Goal: Task Accomplishment & Management: Manage account settings

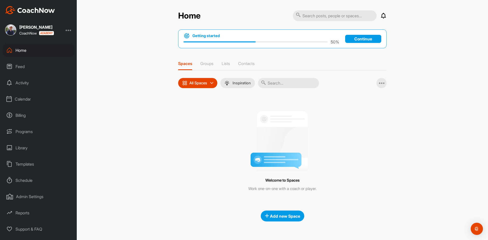
click at [25, 101] on div "Calendar" at bounding box center [39, 99] width 72 height 13
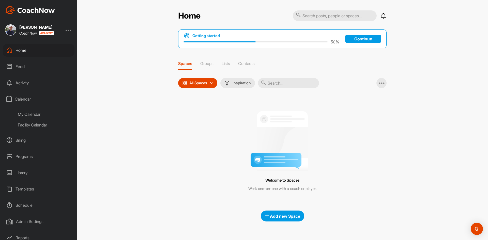
click at [30, 124] on div "Facility Calendar" at bounding box center [44, 125] width 60 height 11
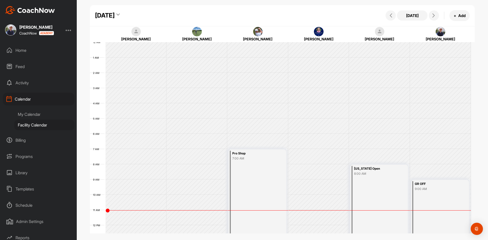
scroll to position [88, 0]
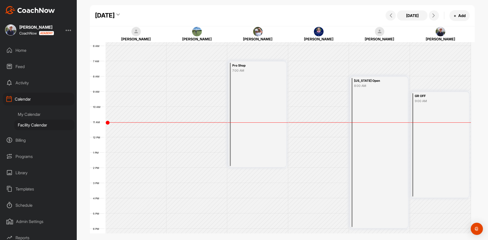
click at [115, 14] on div "[DATE]" at bounding box center [105, 15] width 20 height 9
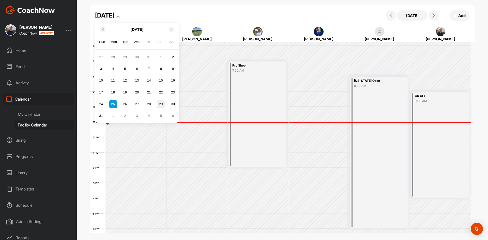
click at [161, 106] on div "29" at bounding box center [161, 104] width 8 height 8
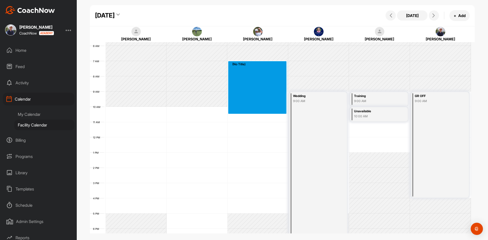
drag, startPoint x: 250, startPoint y: 62, endPoint x: 252, endPoint y: 113, distance: 50.6
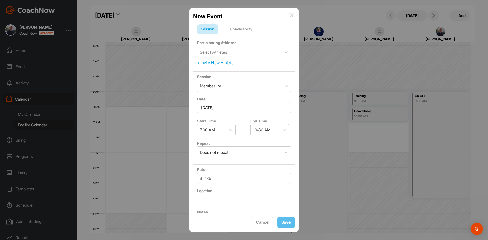
click at [243, 31] on div "Unavailability" at bounding box center [241, 29] width 30 height 10
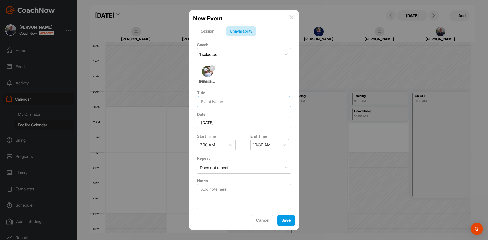
click at [242, 100] on input at bounding box center [244, 101] width 94 height 11
type input "Pro Shop"
click at [288, 218] on button "Save" at bounding box center [286, 220] width 18 height 11
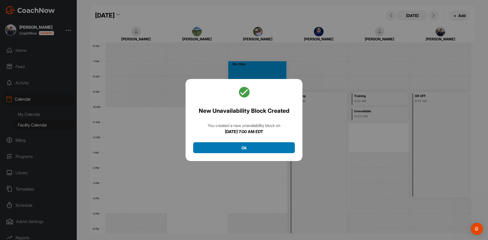
click at [257, 146] on button "Ok" at bounding box center [244, 147] width 102 height 11
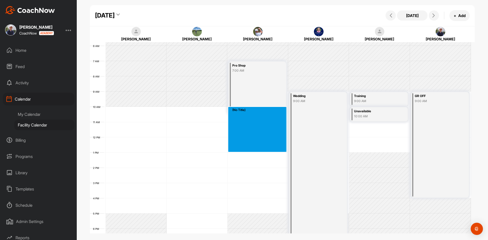
drag, startPoint x: 246, startPoint y: 114, endPoint x: 245, endPoint y: 148, distance: 33.3
click at [245, 148] on div "Pro Shop 7:00 AM (No Title)" at bounding box center [258, 137] width 61 height 366
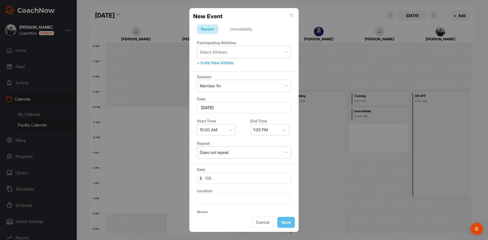
click at [291, 14] on img at bounding box center [292, 15] width 4 height 4
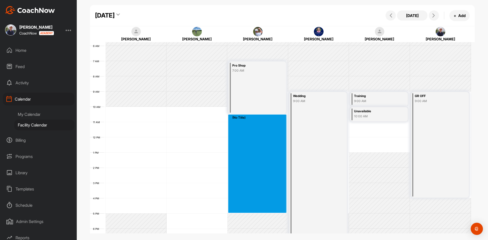
drag, startPoint x: 253, startPoint y: 117, endPoint x: 255, endPoint y: 213, distance: 95.4
click at [255, 213] on div "12 AM 1 AM 2 AM 3 AM 4 AM 5 AM 6 AM 7 AM 8 AM 9 AM 10 AM 11 AM 12 PM 1 PM 2 PM …" at bounding box center [280, 137] width 381 height 366
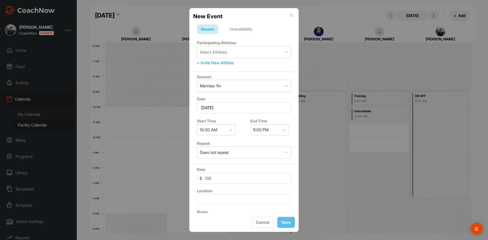
click at [247, 30] on div "Unavailability" at bounding box center [241, 29] width 30 height 10
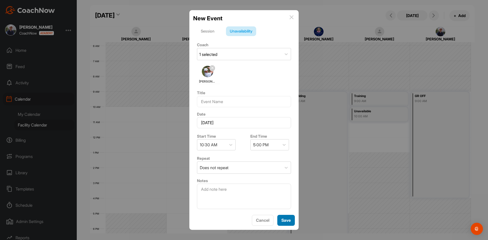
click at [288, 223] on button "Save" at bounding box center [286, 220] width 18 height 11
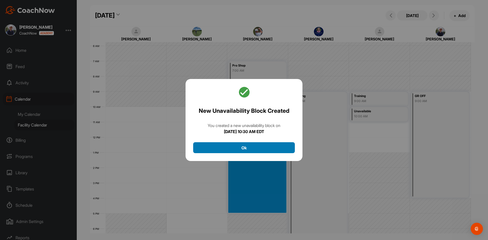
click at [254, 146] on button "Ok" at bounding box center [244, 147] width 102 height 11
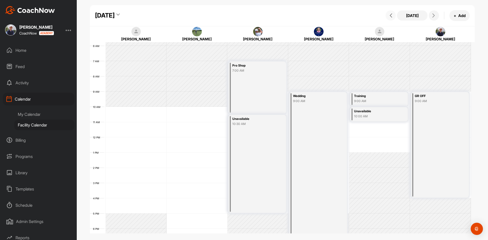
click at [391, 18] on button at bounding box center [391, 15] width 10 height 10
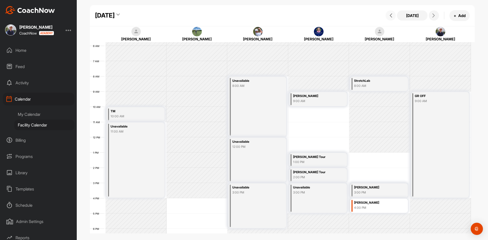
click at [391, 18] on button at bounding box center [391, 15] width 10 height 10
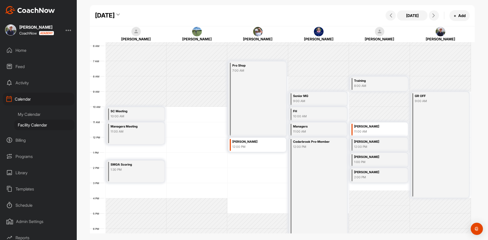
click at [115, 14] on div "[DATE]" at bounding box center [105, 15] width 20 height 9
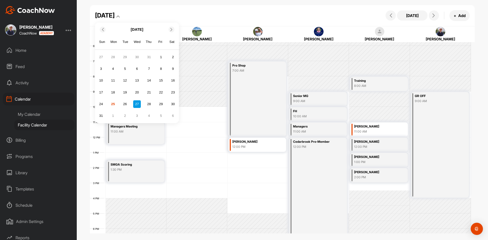
click at [171, 30] on icon at bounding box center [171, 29] width 3 height 3
click at [173, 80] on div "20" at bounding box center [173, 81] width 8 height 8
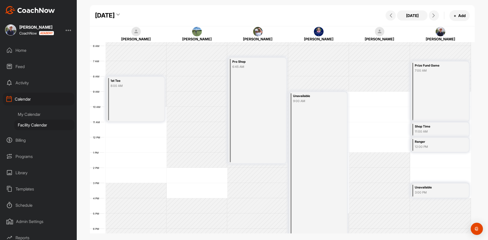
click at [260, 60] on div "Pro Shop" at bounding box center [254, 62] width 44 height 6
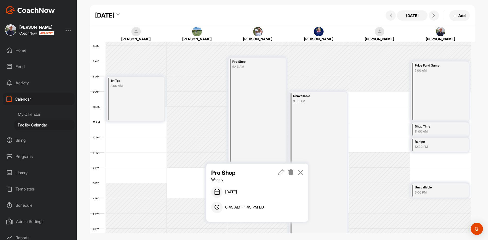
click at [291, 171] on icon at bounding box center [291, 173] width 6 height 6
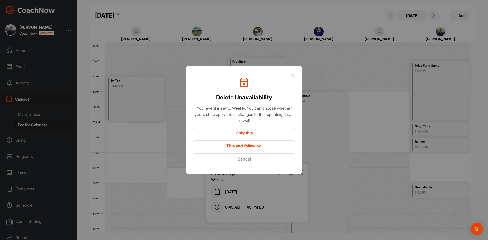
click at [263, 133] on button "Only this" at bounding box center [244, 132] width 102 height 11
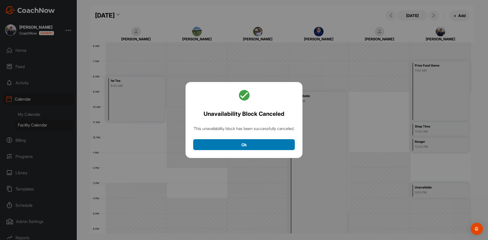
click at [255, 148] on button "Ok" at bounding box center [244, 144] width 102 height 11
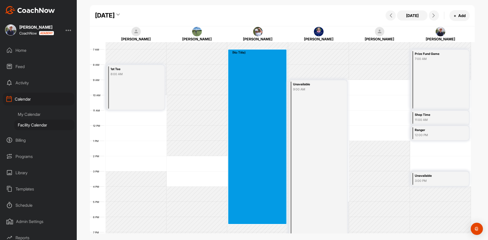
scroll to position [100, 0]
drag, startPoint x: 261, startPoint y: 62, endPoint x: 265, endPoint y: 215, distance: 153.4
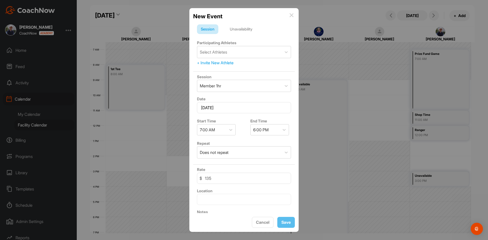
click at [243, 30] on div "Unavailability" at bounding box center [241, 29] width 30 height 10
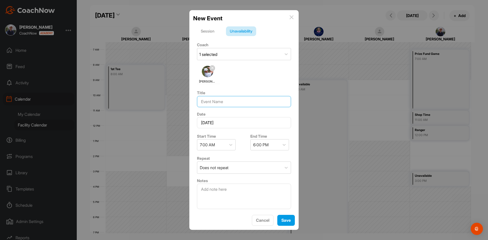
click at [231, 101] on input at bounding box center [244, 101] width 94 height 11
type input "G"
type input "O"
type input "Wedding"
click at [289, 223] on button "Save" at bounding box center [286, 220] width 18 height 11
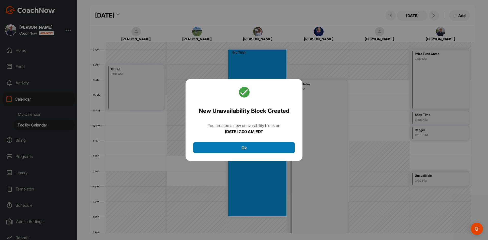
click at [243, 147] on button "Ok" at bounding box center [244, 147] width 102 height 11
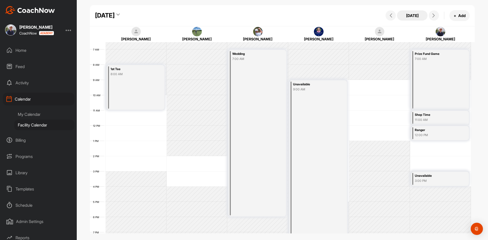
click at [413, 16] on button "[DATE]" at bounding box center [412, 15] width 31 height 10
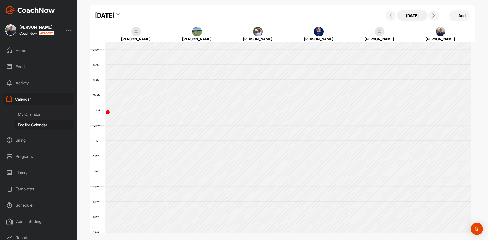
scroll to position [88, 0]
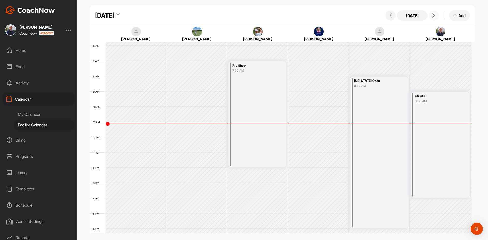
click at [431, 13] on button at bounding box center [434, 15] width 10 height 10
